Goal: Transaction & Acquisition: Purchase product/service

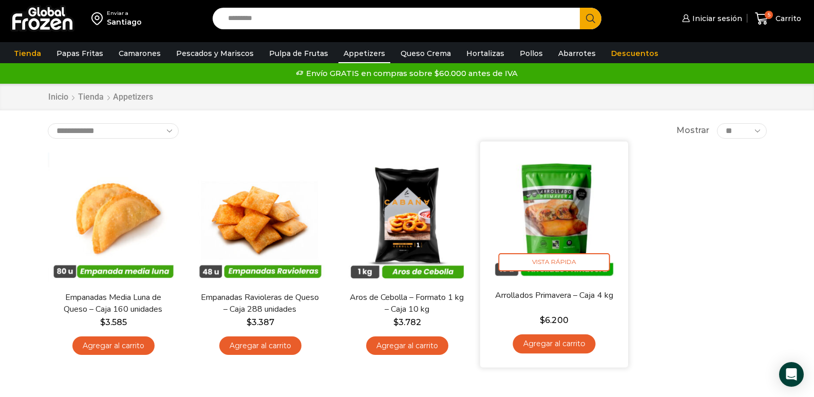
click at [548, 215] on img at bounding box center [554, 215] width 133 height 133
click at [564, 264] on span "Vista Rápida" at bounding box center [553, 262] width 111 height 18
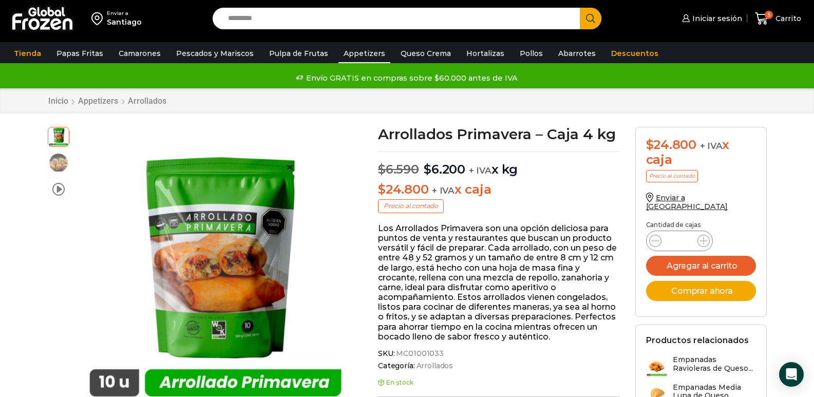
click at [361, 54] on link "Appetizers" at bounding box center [365, 54] width 52 height 20
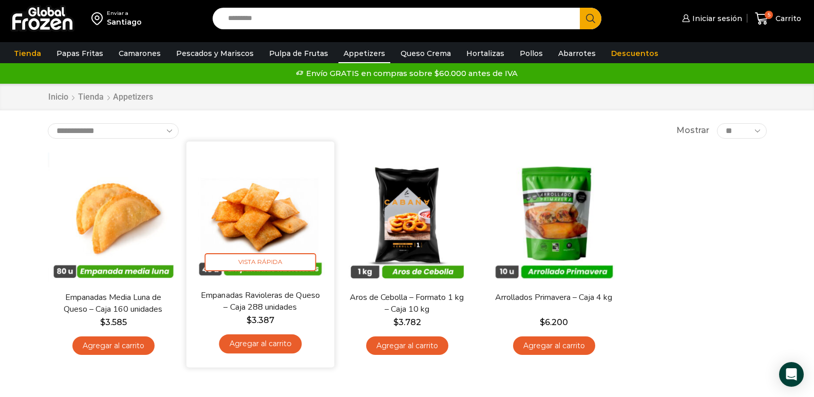
click at [277, 215] on img at bounding box center [260, 215] width 133 height 133
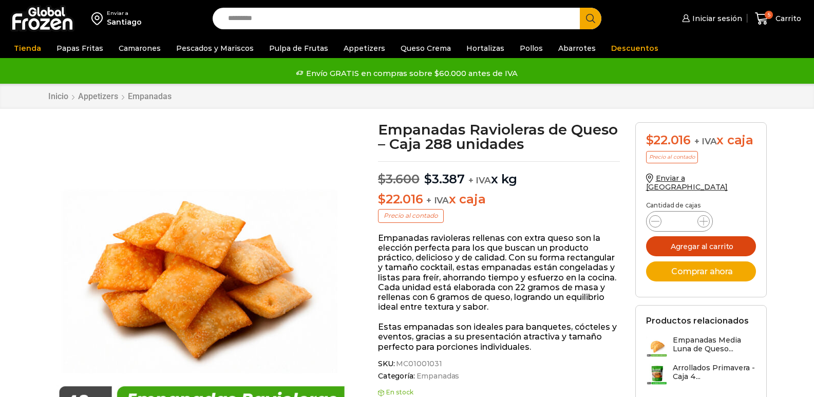
click at [697, 239] on button "Agregar al carrito" at bounding box center [701, 246] width 110 height 20
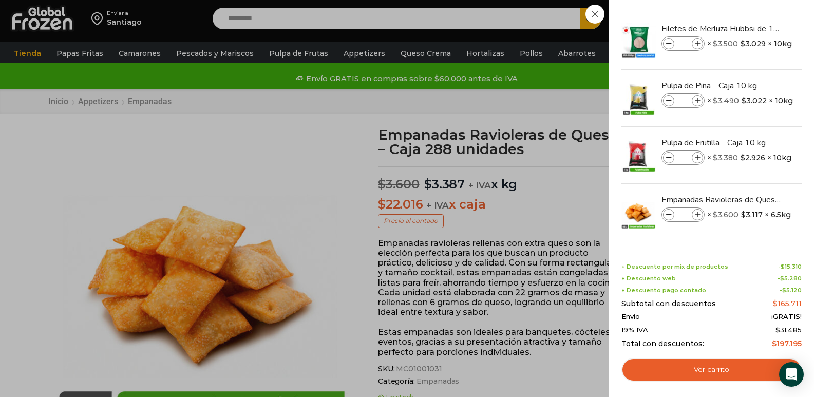
click at [753, 31] on div "6 Carrito 6 6 Shopping Cart *" at bounding box center [778, 19] width 51 height 24
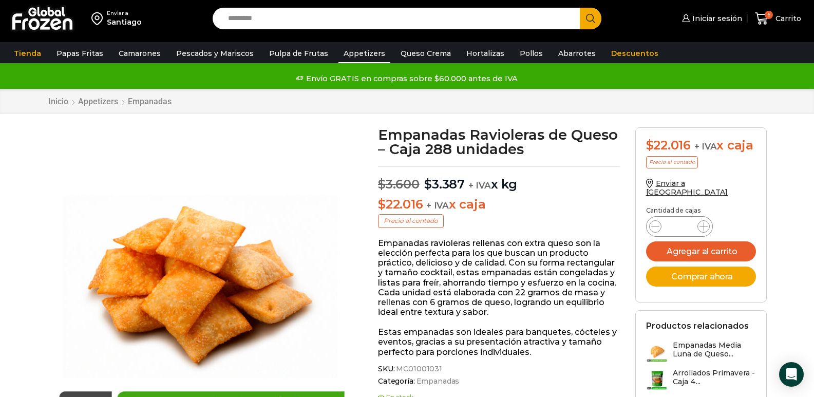
click at [358, 50] on link "Appetizers" at bounding box center [365, 54] width 52 height 20
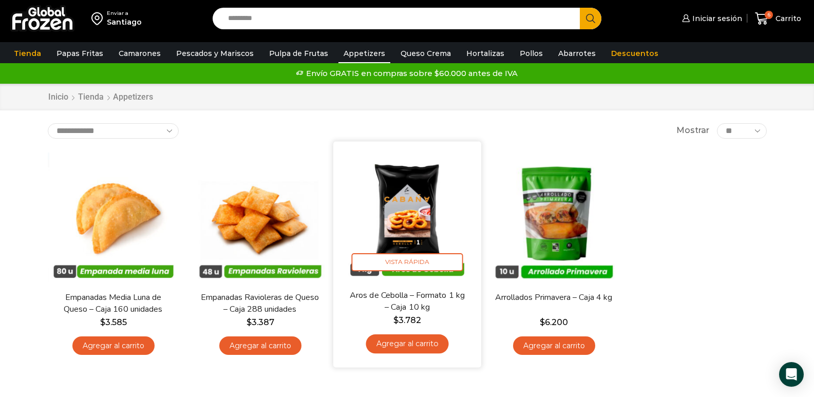
click at [413, 207] on img at bounding box center [407, 215] width 133 height 133
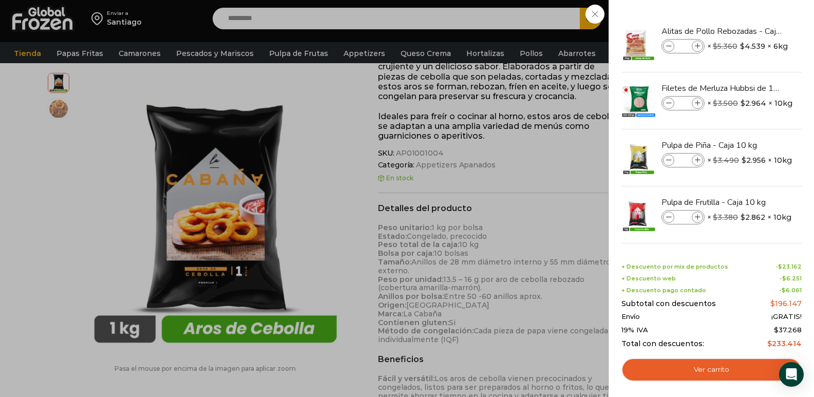
scroll to position [52, 0]
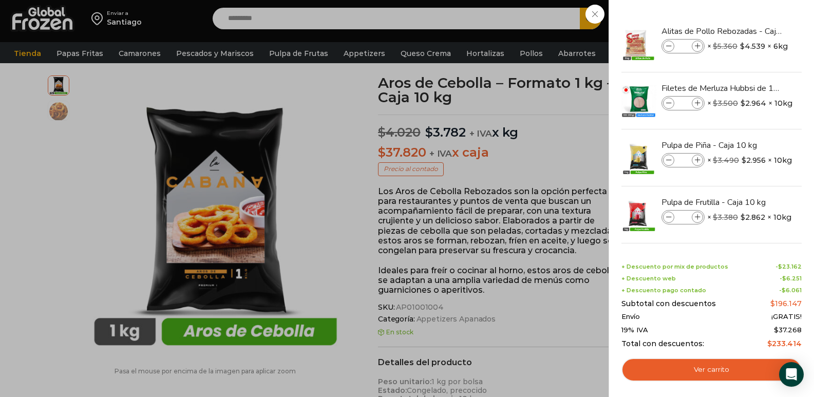
click at [753, 31] on div "7 Carrito 7 7 Shopping Cart *" at bounding box center [778, 19] width 51 height 24
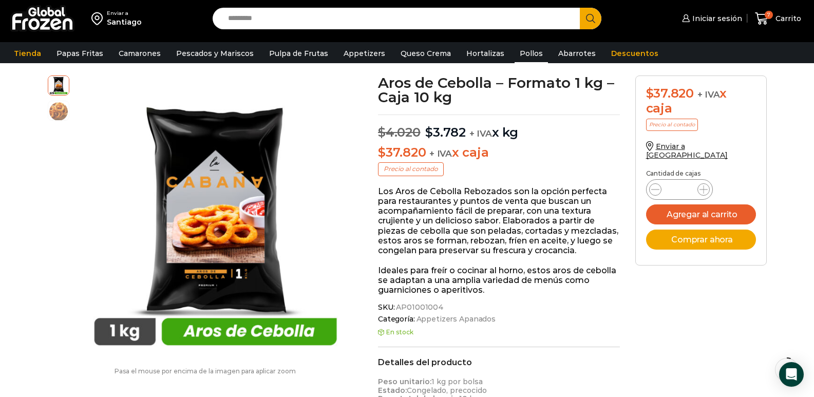
click at [519, 51] on link "Pollos" at bounding box center [531, 54] width 33 height 20
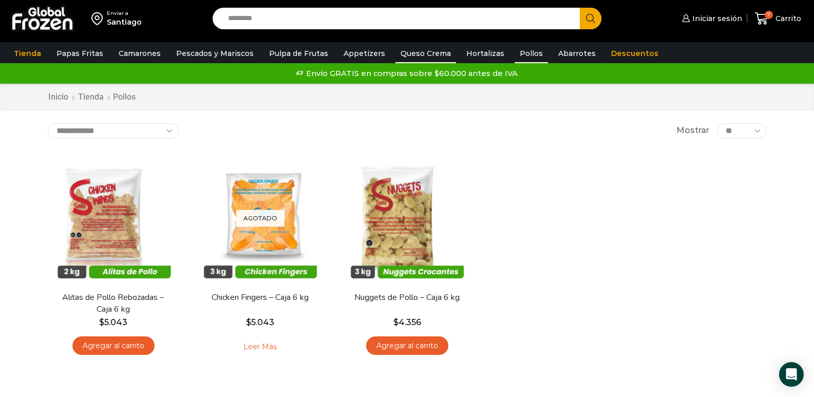
click at [417, 50] on link "Queso Crema" at bounding box center [426, 54] width 61 height 20
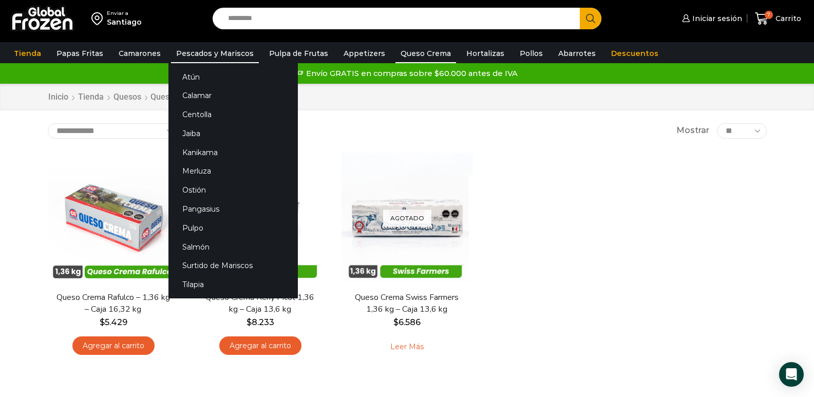
click at [193, 51] on link "Pescados y Mariscos" at bounding box center [215, 54] width 88 height 20
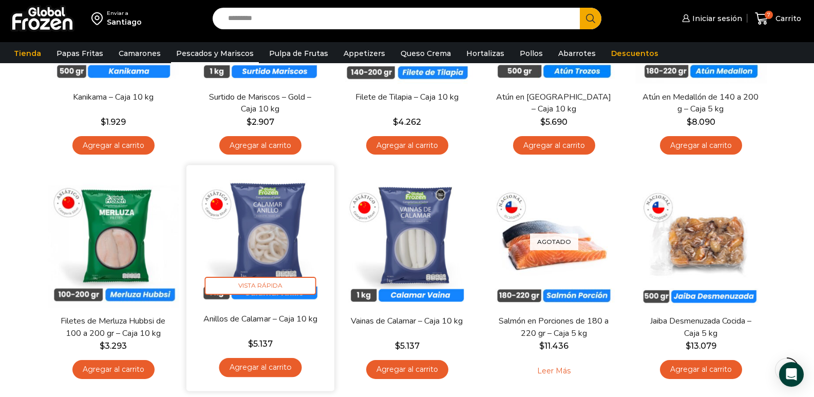
click at [268, 370] on link "Agregar al carrito" at bounding box center [260, 367] width 83 height 19
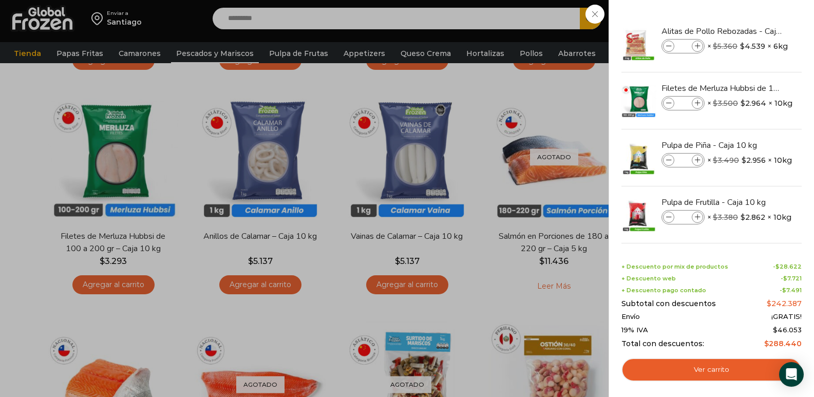
scroll to position [308, 0]
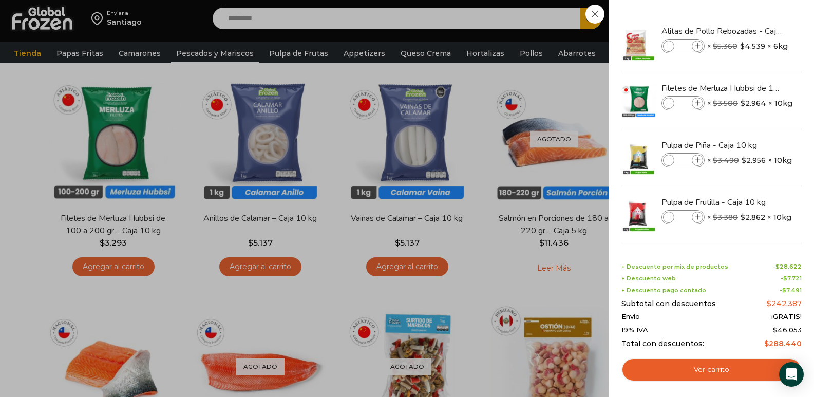
click at [753, 31] on div "8 Carrito 8 8 Shopping Cart *" at bounding box center [778, 19] width 51 height 24
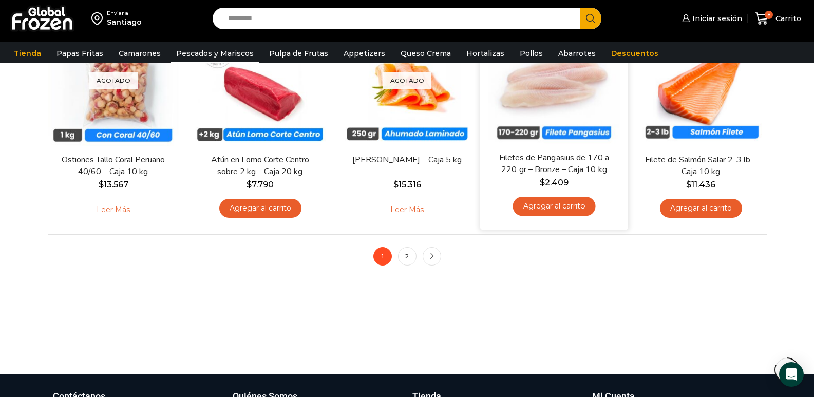
scroll to position [822, 0]
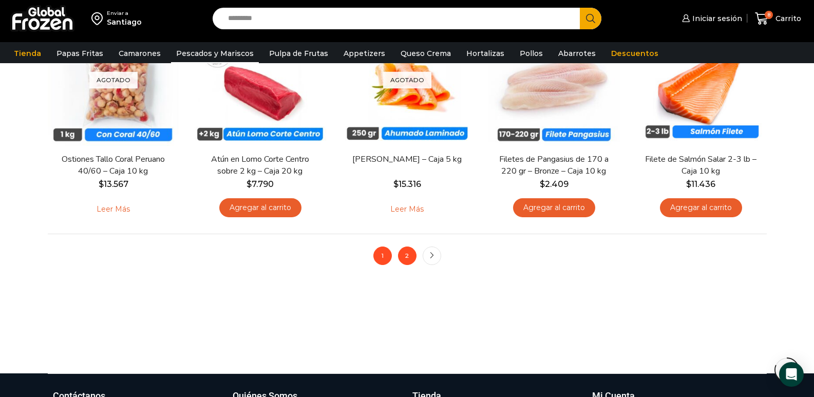
click at [405, 256] on link "2" at bounding box center [407, 256] width 18 height 18
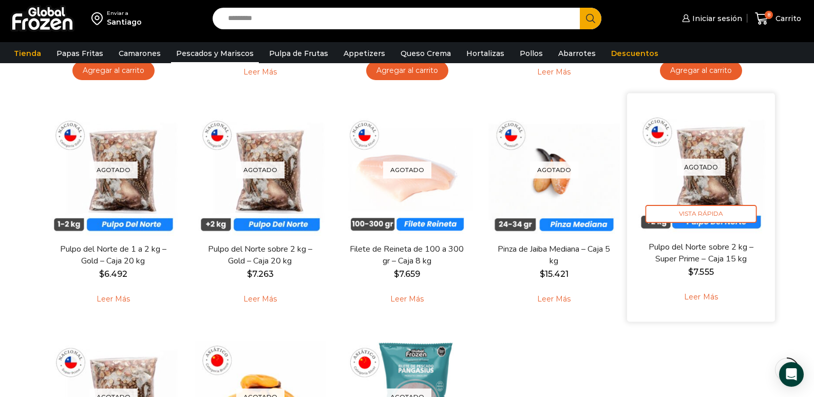
scroll to position [411, 0]
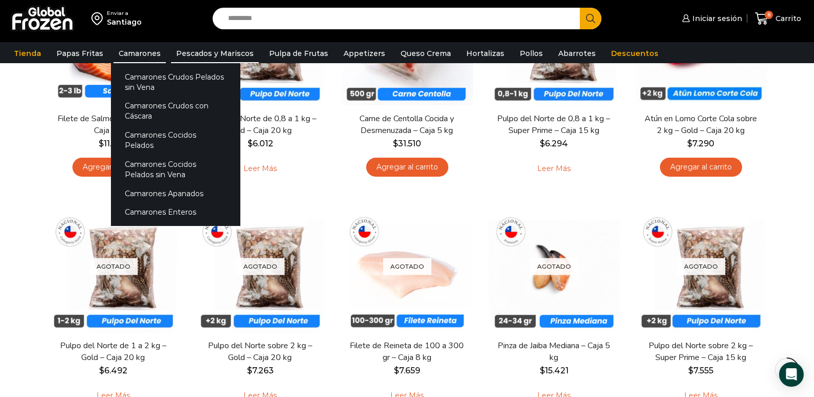
click at [136, 53] on link "Camarones" at bounding box center [140, 54] width 52 height 20
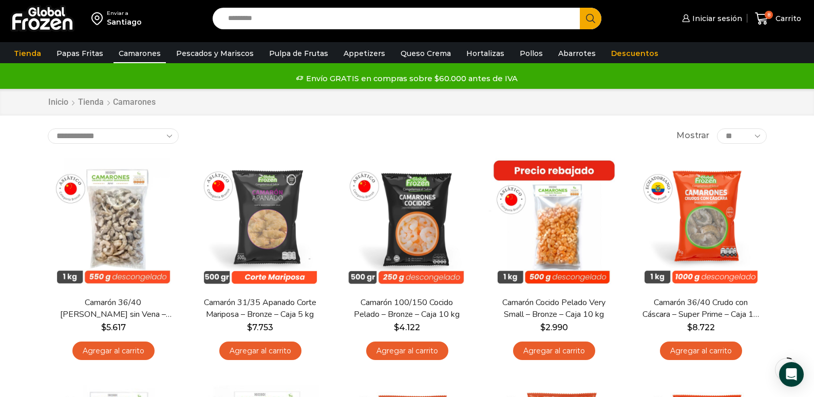
scroll to position [154, 0]
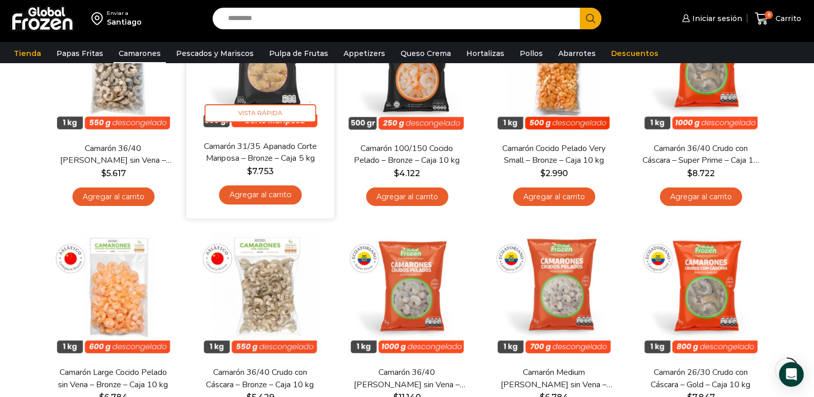
click at [267, 192] on link "Agregar al carrito" at bounding box center [260, 194] width 83 height 19
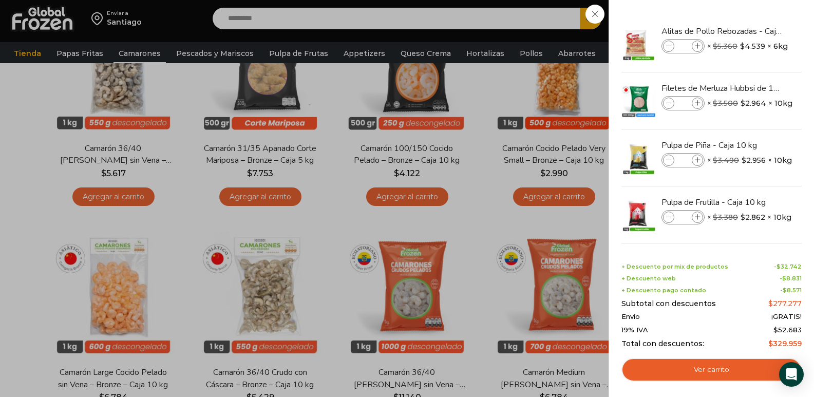
click at [753, 31] on div "9 Carrito 9 9 Shopping Cart *" at bounding box center [778, 19] width 51 height 24
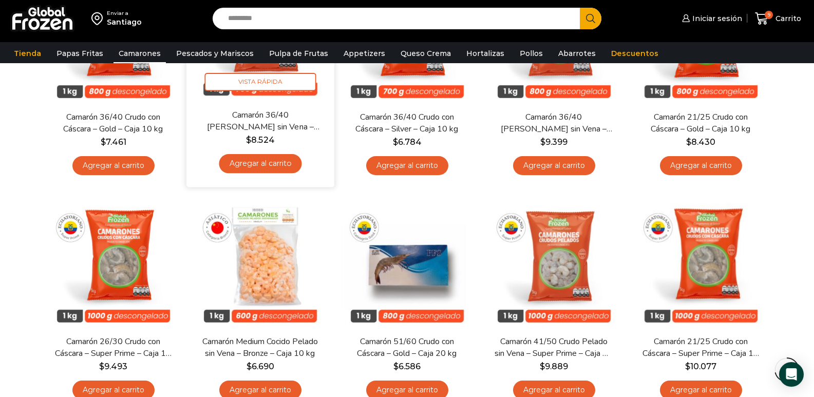
scroll to position [771, 0]
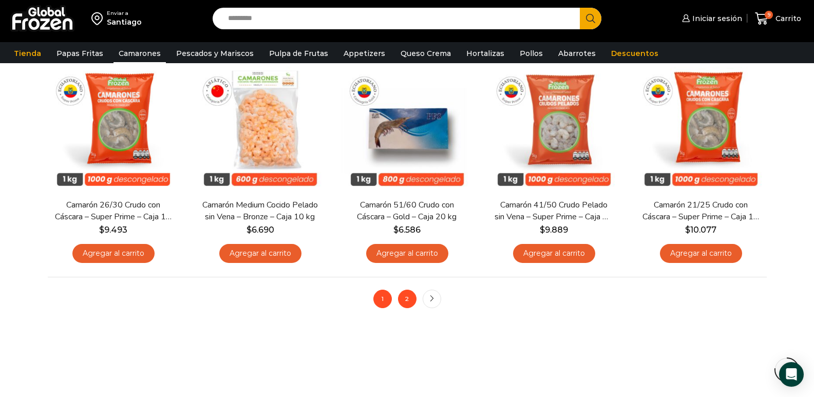
click at [412, 299] on link "2" at bounding box center [407, 299] width 18 height 18
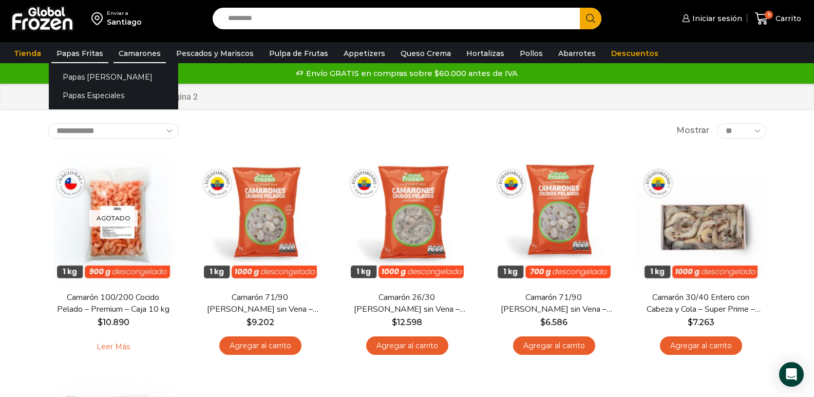
click at [79, 49] on link "Papas Fritas" at bounding box center [79, 54] width 57 height 20
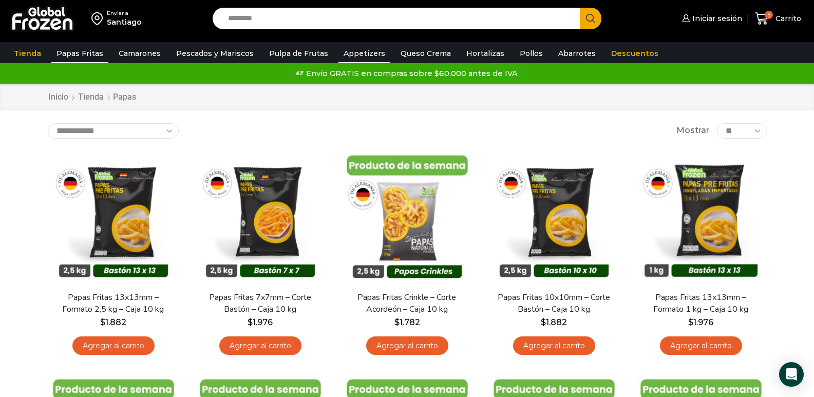
click at [348, 54] on link "Appetizers" at bounding box center [365, 54] width 52 height 20
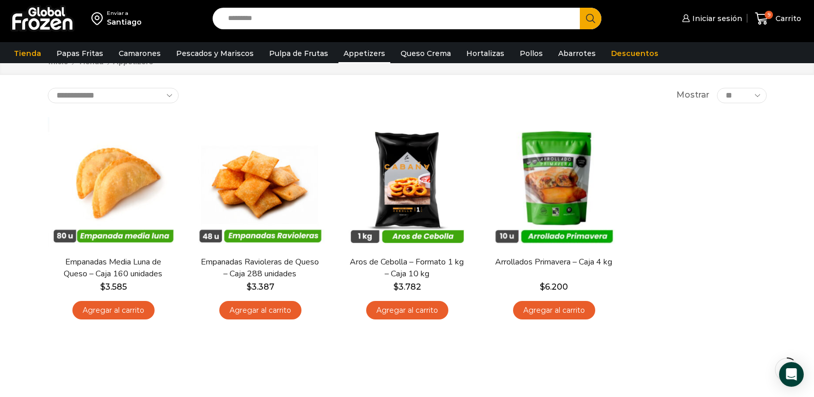
scroll to position [51, 0]
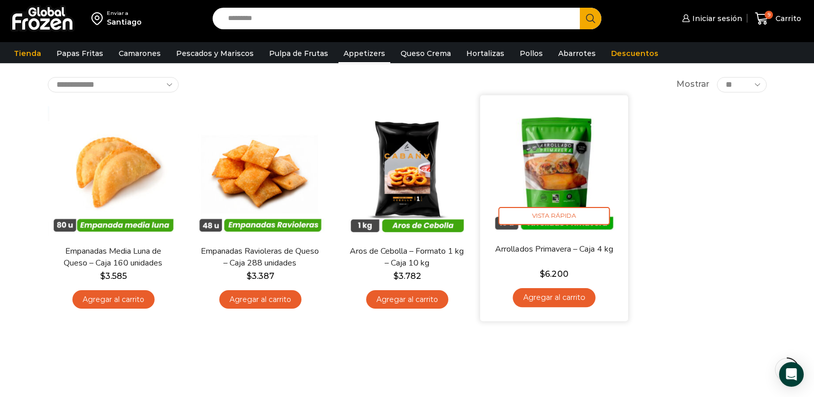
click at [557, 147] on img at bounding box center [554, 169] width 133 height 133
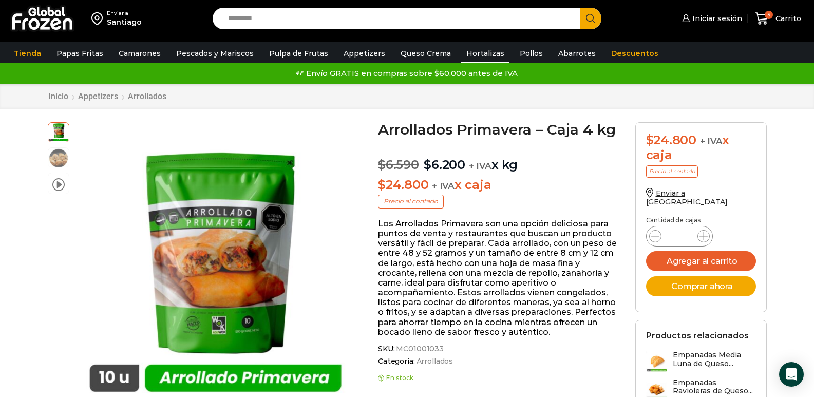
click at [475, 56] on link "Hortalizas" at bounding box center [485, 54] width 48 height 20
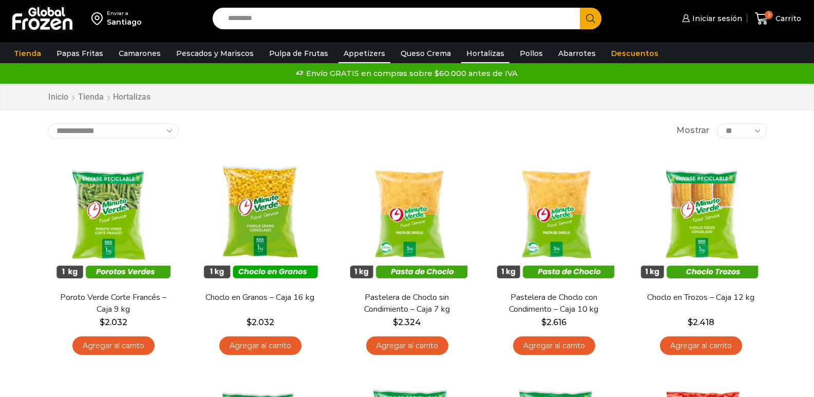
click at [369, 53] on link "Appetizers" at bounding box center [365, 54] width 52 height 20
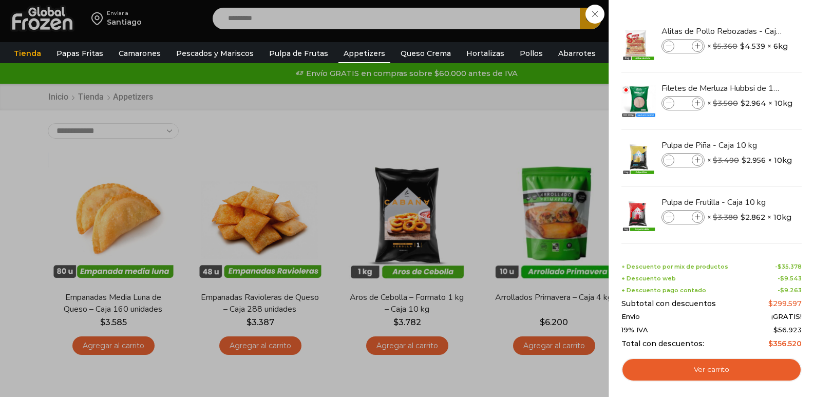
click at [753, 31] on div "10 Carrito 10 10 Shopping Cart *" at bounding box center [778, 19] width 51 height 24
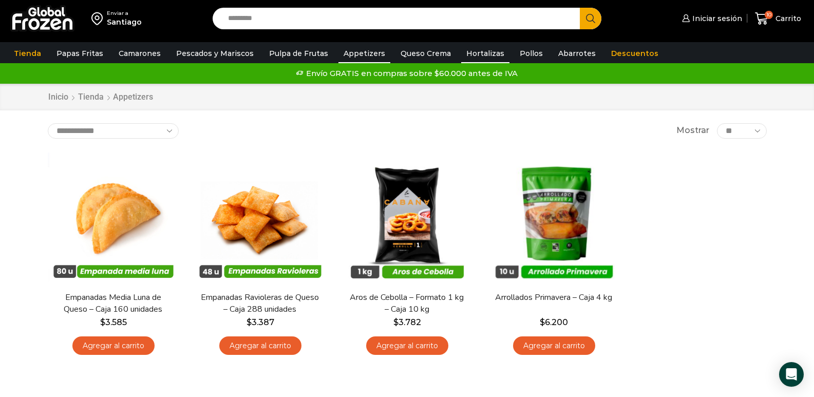
click at [472, 55] on link "Hortalizas" at bounding box center [485, 54] width 48 height 20
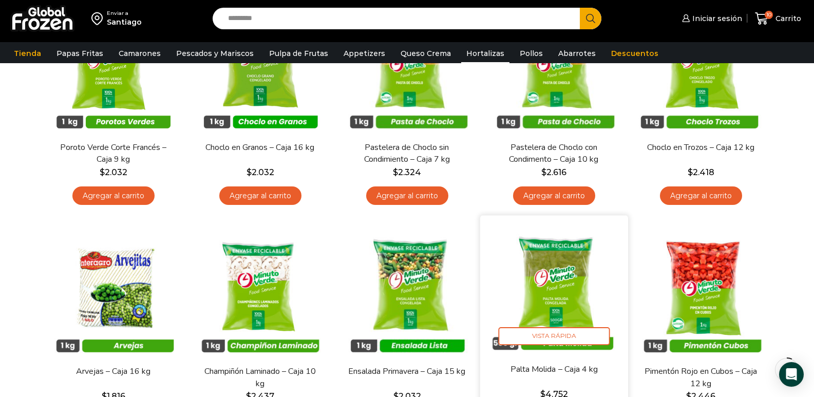
scroll to position [51, 0]
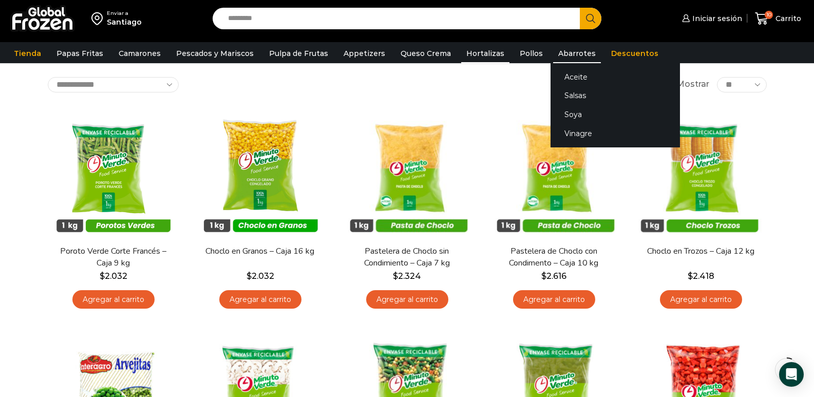
click at [555, 52] on link "Abarrotes" at bounding box center [577, 54] width 48 height 20
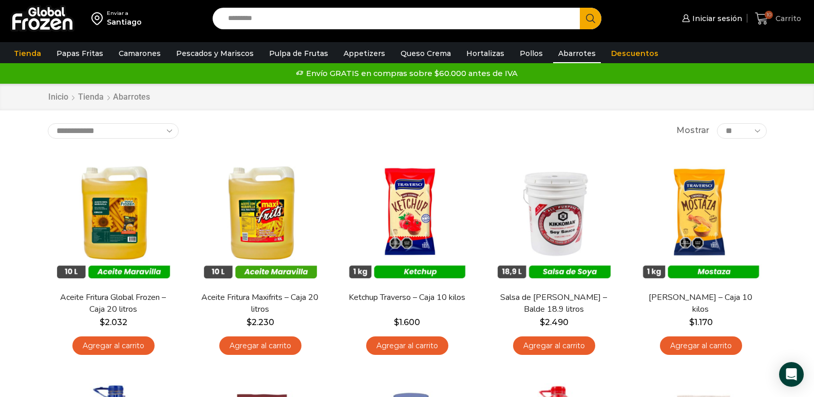
click at [783, 17] on span "Carrito" at bounding box center [787, 18] width 28 height 10
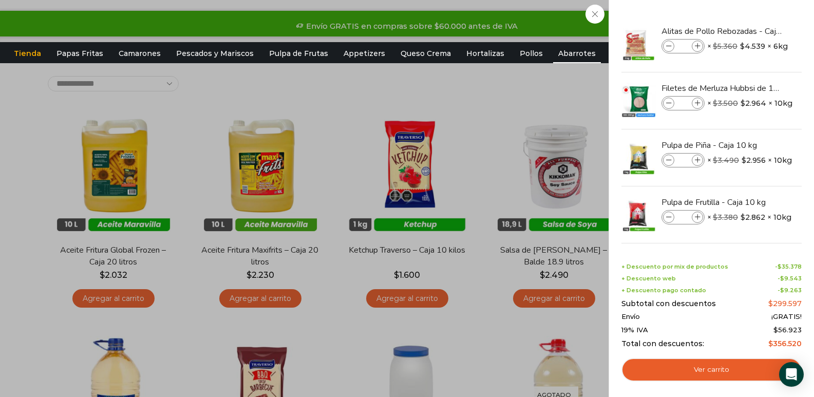
scroll to position [66, 0]
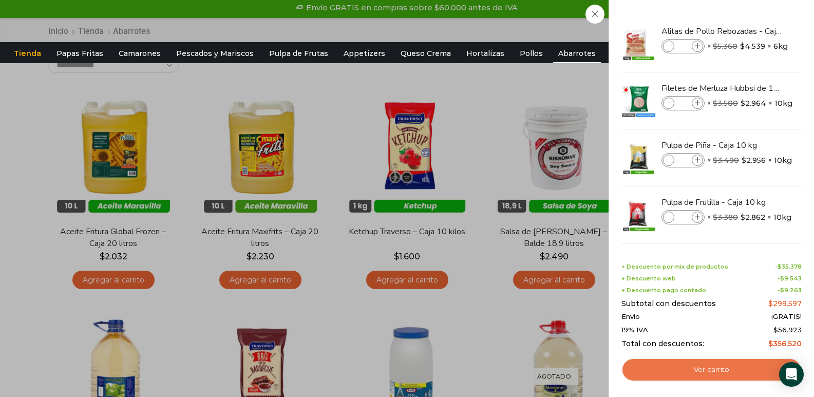
click at [711, 370] on link "Ver carrito" at bounding box center [712, 370] width 180 height 24
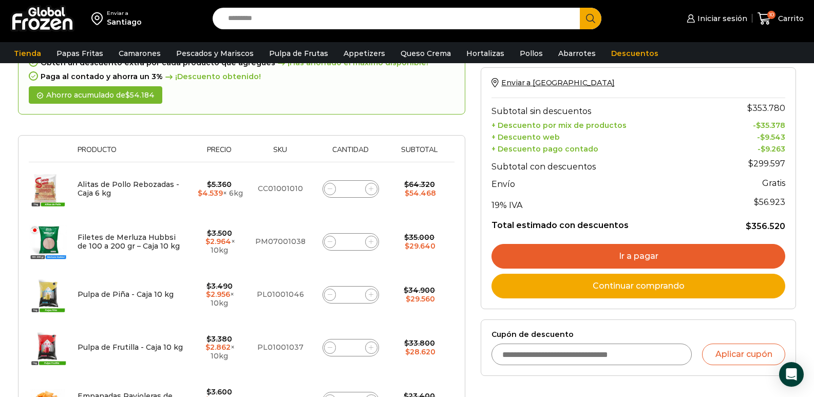
click at [326, 190] on span at bounding box center [330, 189] width 12 height 12
type input "*"
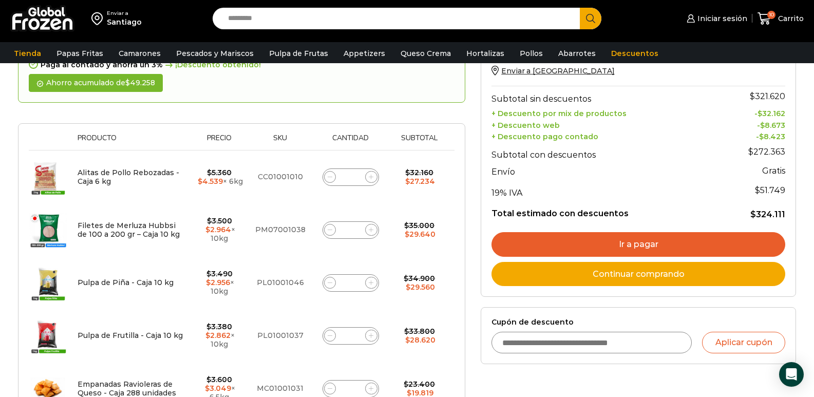
scroll to position [161, 0]
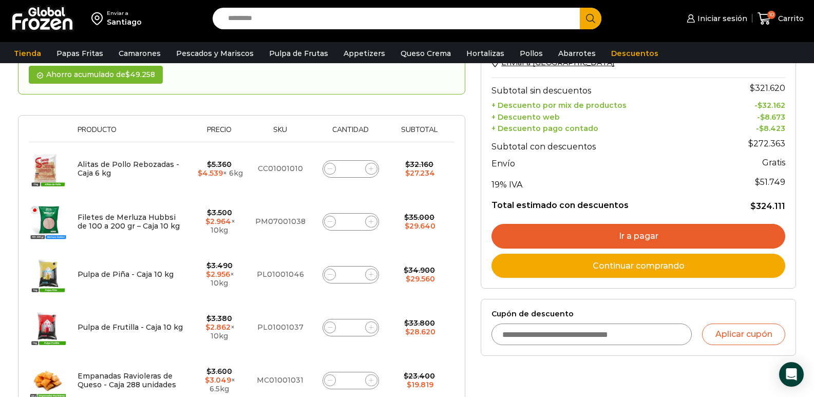
click at [372, 172] on span at bounding box center [371, 169] width 12 height 12
type input "*"
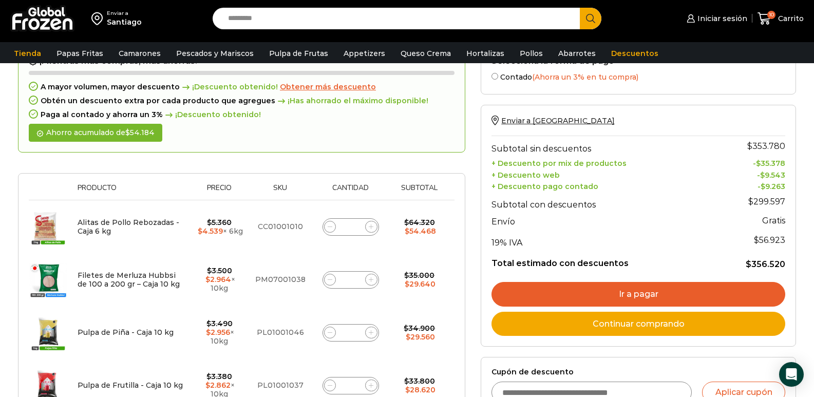
scroll to position [0, 0]
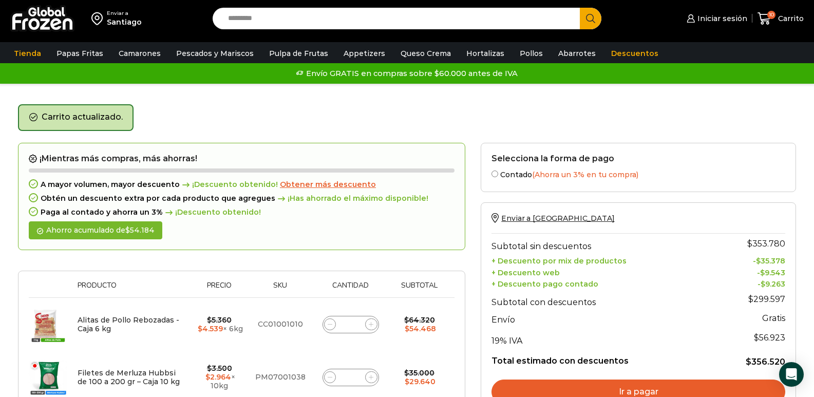
click at [129, 233] on div "Ahorro acumulado de $ 54.184" at bounding box center [96, 230] width 134 height 18
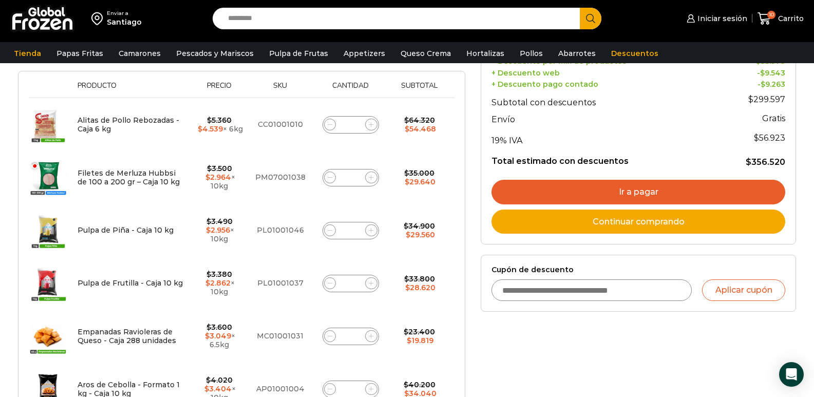
scroll to position [205, 0]
click at [658, 189] on link "Ir a pagar" at bounding box center [639, 191] width 294 height 25
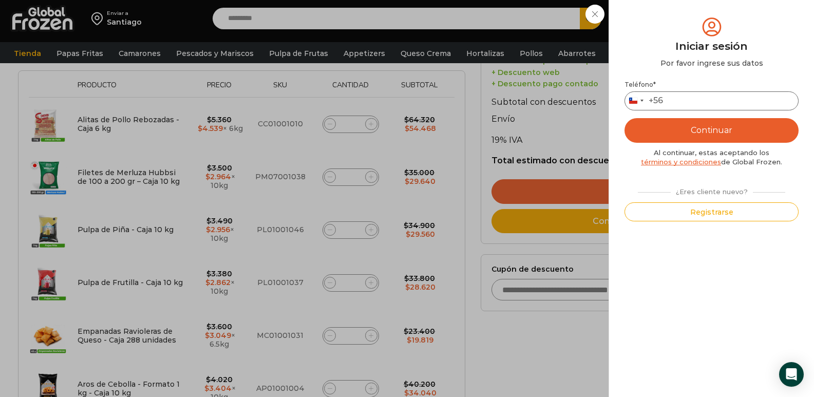
click at [700, 101] on input "Teléfono *" at bounding box center [712, 100] width 174 height 19
type input "*********"
drag, startPoint x: 714, startPoint y: 132, endPoint x: 703, endPoint y: 146, distance: 17.9
click at [714, 132] on button "Continuar" at bounding box center [712, 130] width 174 height 25
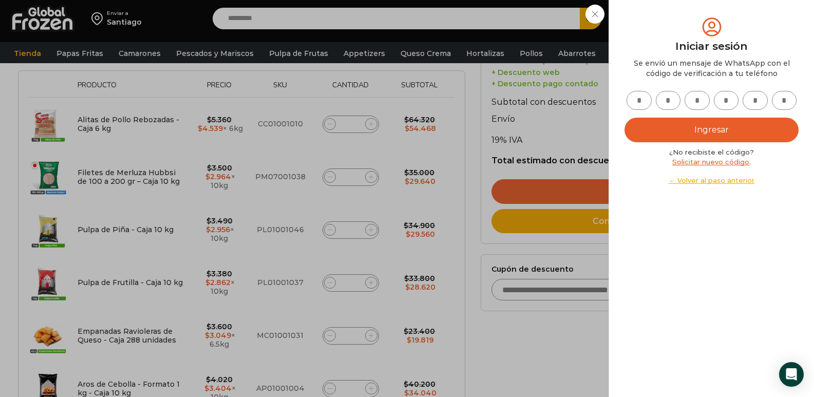
click at [641, 103] on input "text" at bounding box center [639, 100] width 25 height 19
type input "*"
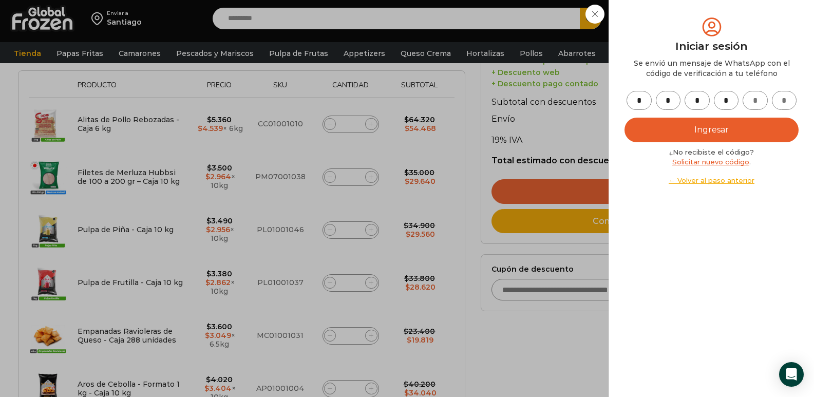
type input "*"
click at [666, 128] on button "Ingresar" at bounding box center [712, 130] width 174 height 25
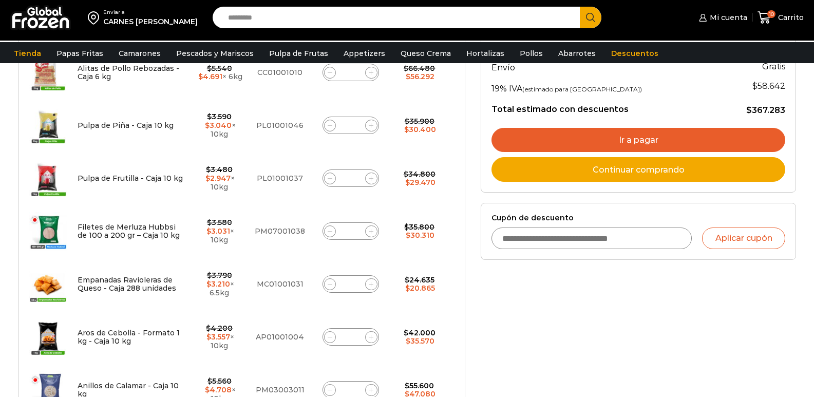
click at [333, 337] on span at bounding box center [330, 337] width 12 height 12
type input "*"
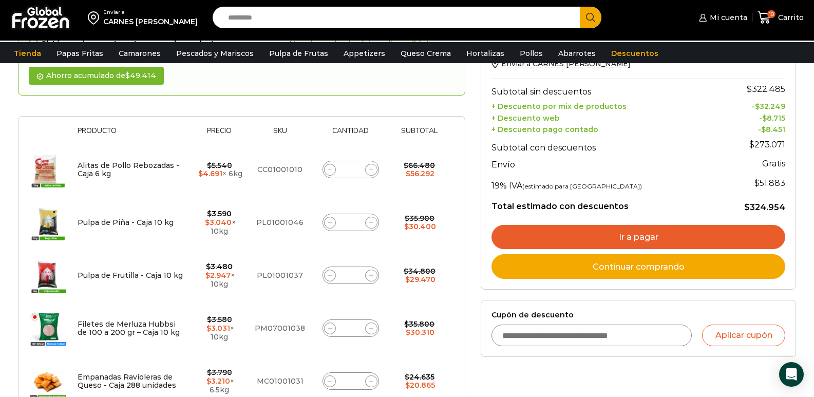
scroll to position [161, 0]
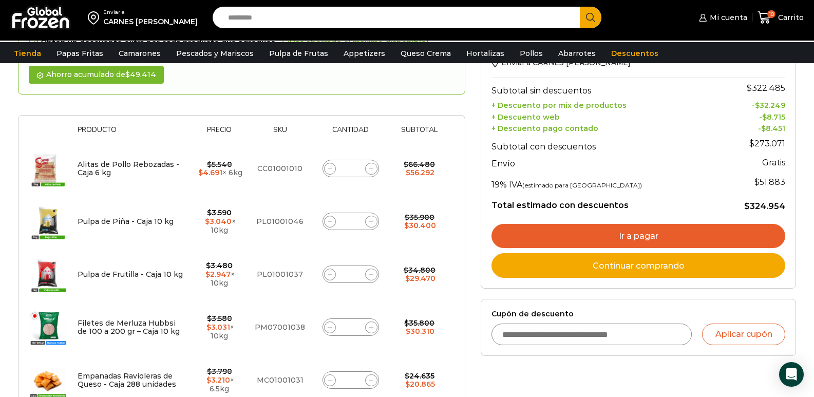
click at [534, 234] on link "Ir a pagar" at bounding box center [639, 236] width 294 height 25
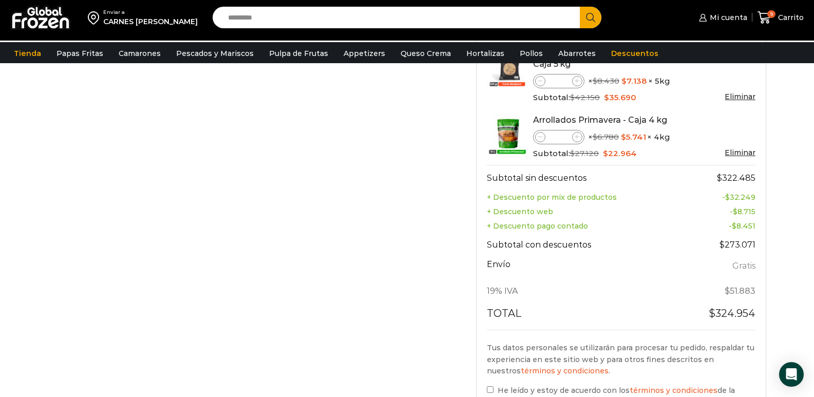
scroll to position [462, 0]
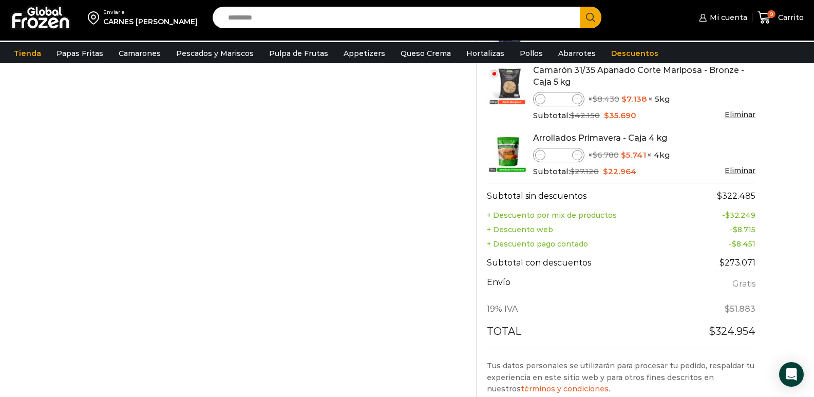
drag, startPoint x: 85, startPoint y: 362, endPoint x: 0, endPoint y: 417, distance: 101.7
